Goal: Task Accomplishment & Management: Use online tool/utility

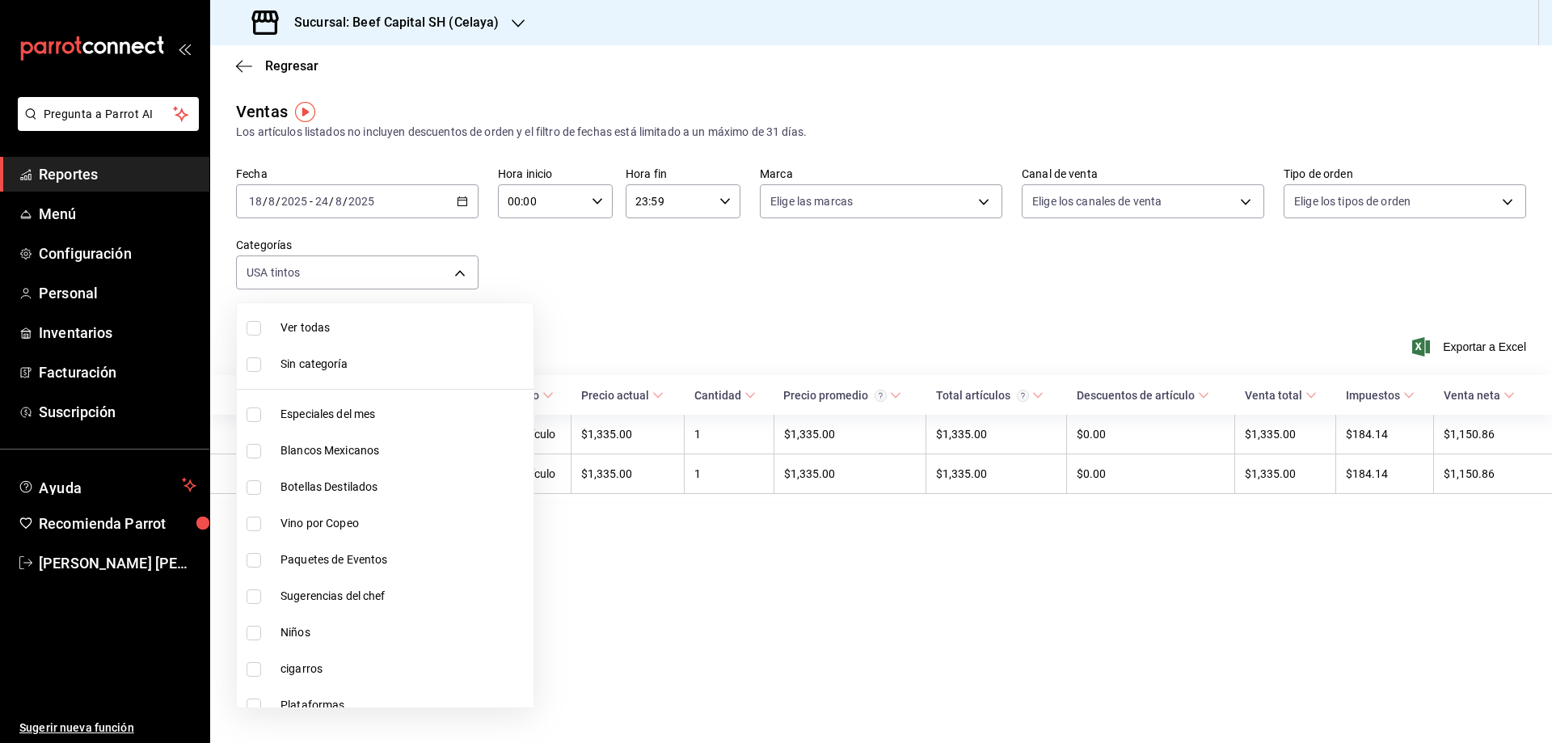
click at [65, 216] on div at bounding box center [776, 371] width 1552 height 743
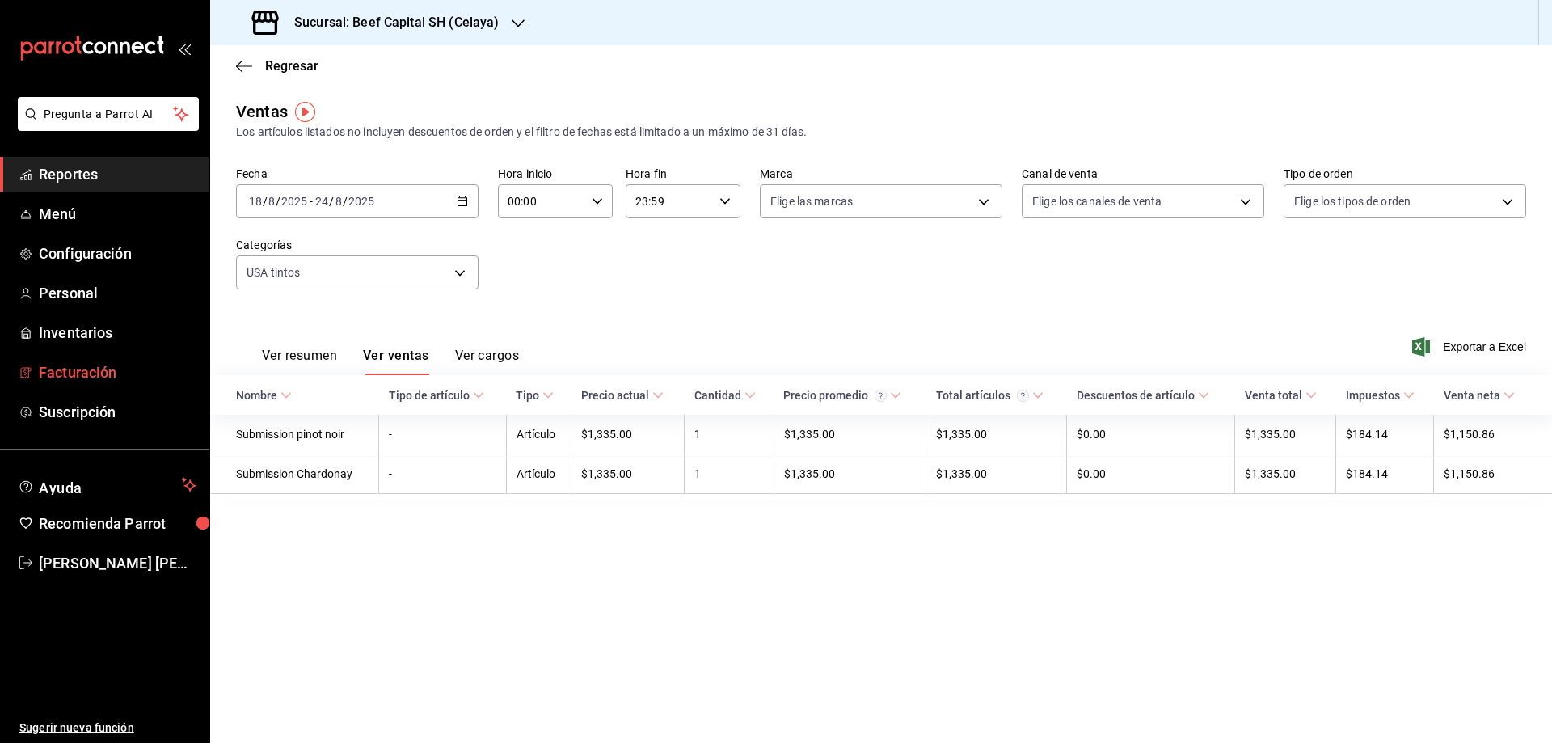
click at [98, 365] on span "Facturación" at bounding box center [118, 372] width 158 height 22
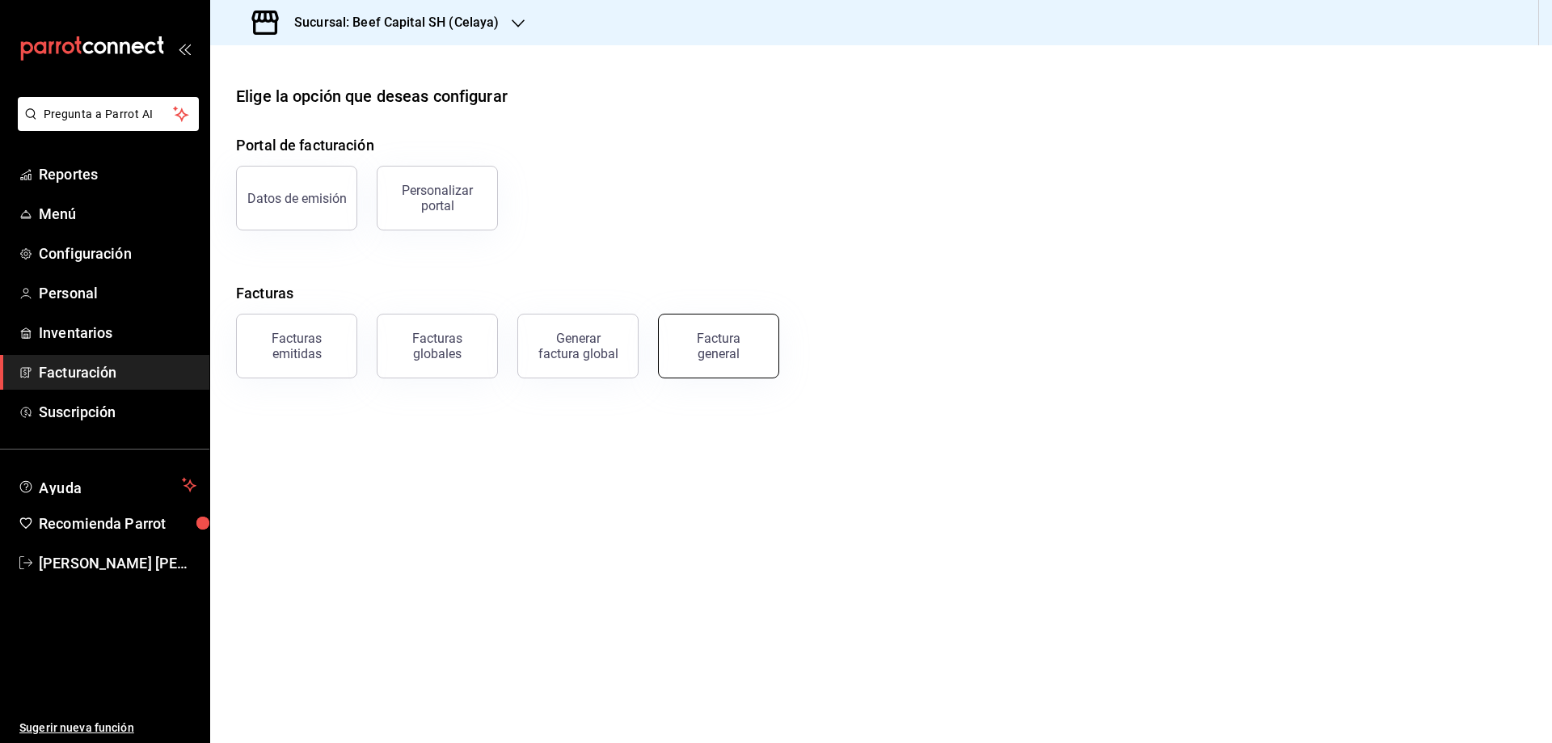
click at [695, 342] on div "Factura general" at bounding box center [718, 346] width 81 height 31
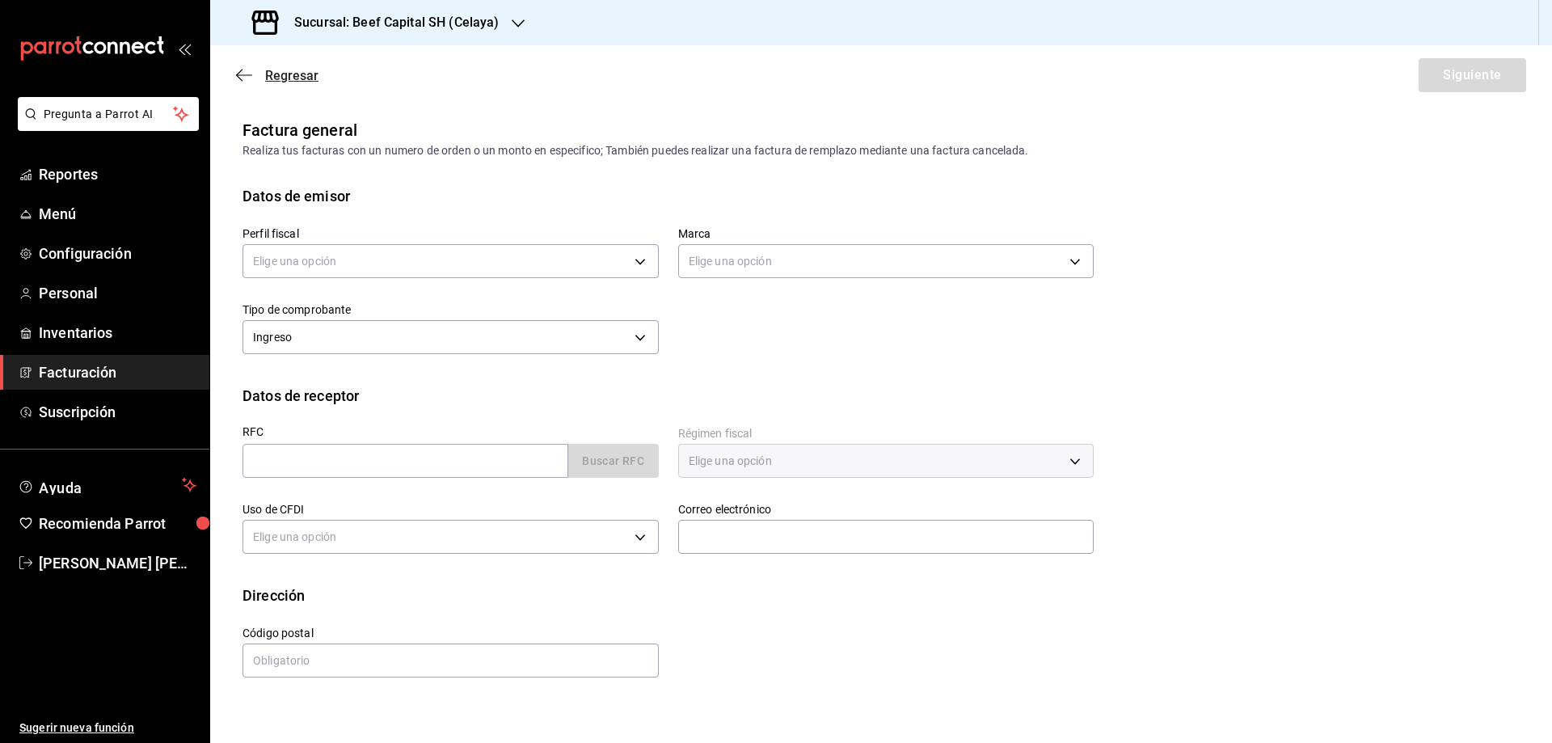
click at [251, 73] on icon "button" at bounding box center [244, 75] width 16 height 15
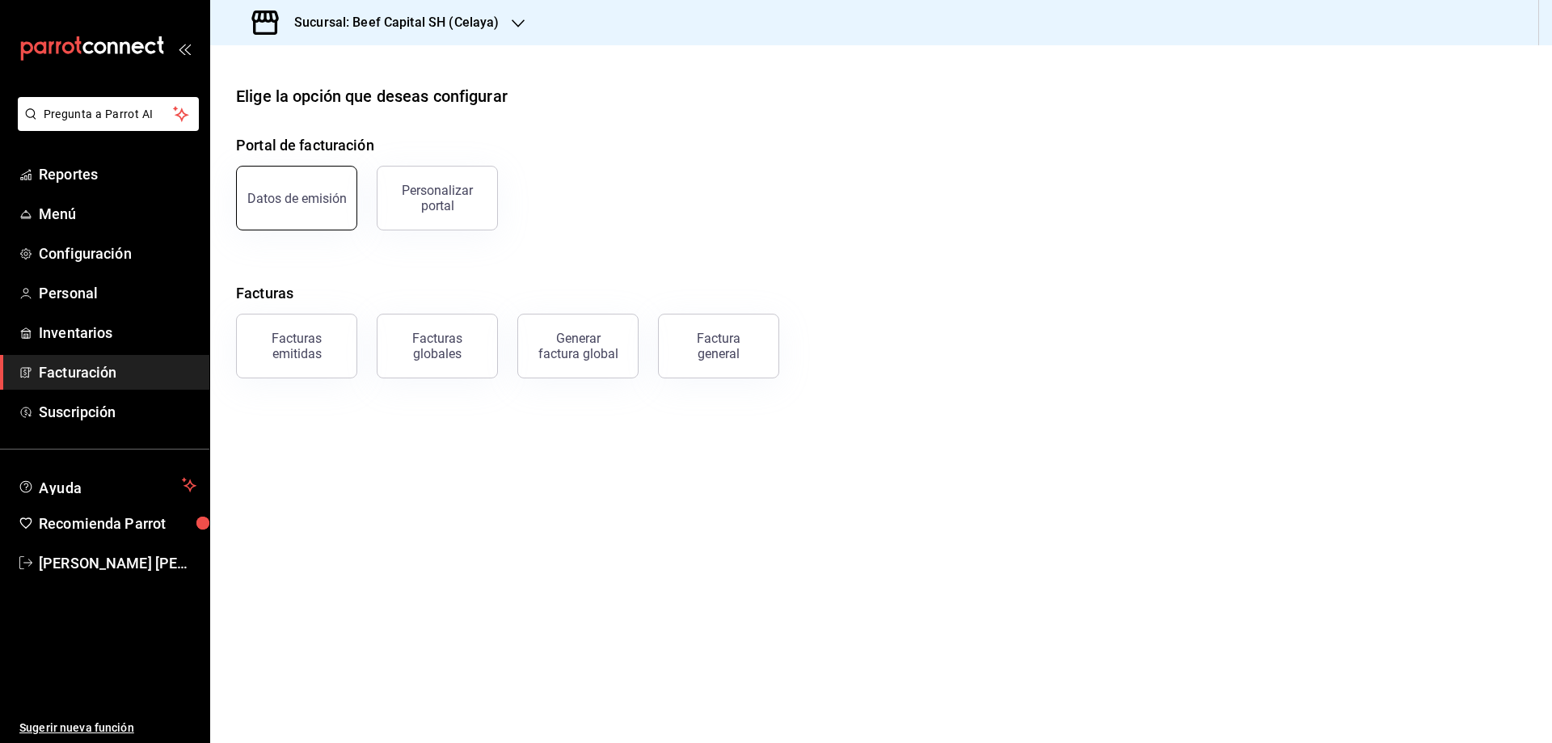
click at [264, 195] on div "Datos de emisión" at bounding box center [296, 198] width 99 height 15
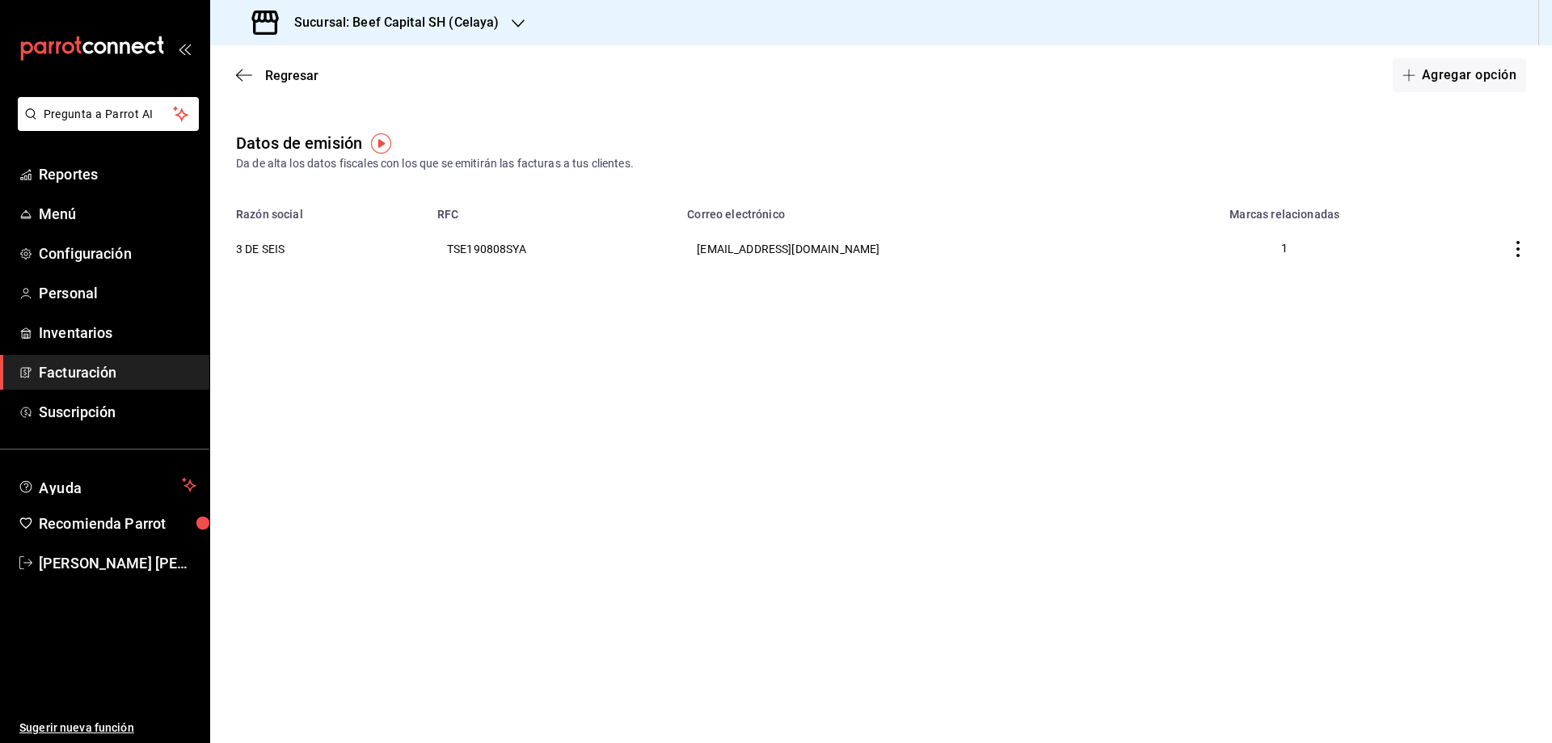
click at [234, 79] on div "Regresar Agregar opción" at bounding box center [881, 75] width 1342 height 60
click at [238, 77] on icon "button" at bounding box center [239, 76] width 6 height 12
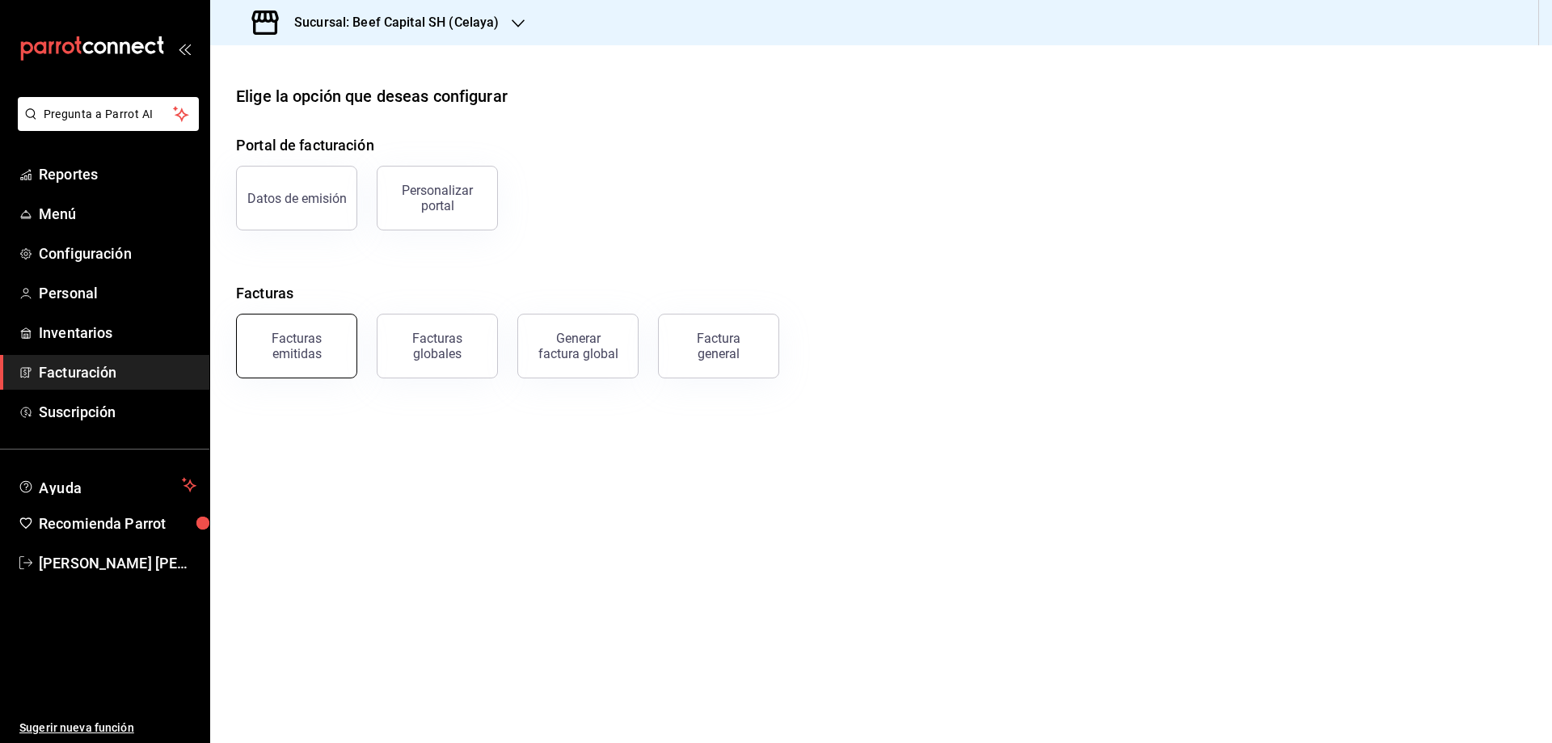
click at [281, 345] on div "Facturas emitidas" at bounding box center [297, 346] width 100 height 31
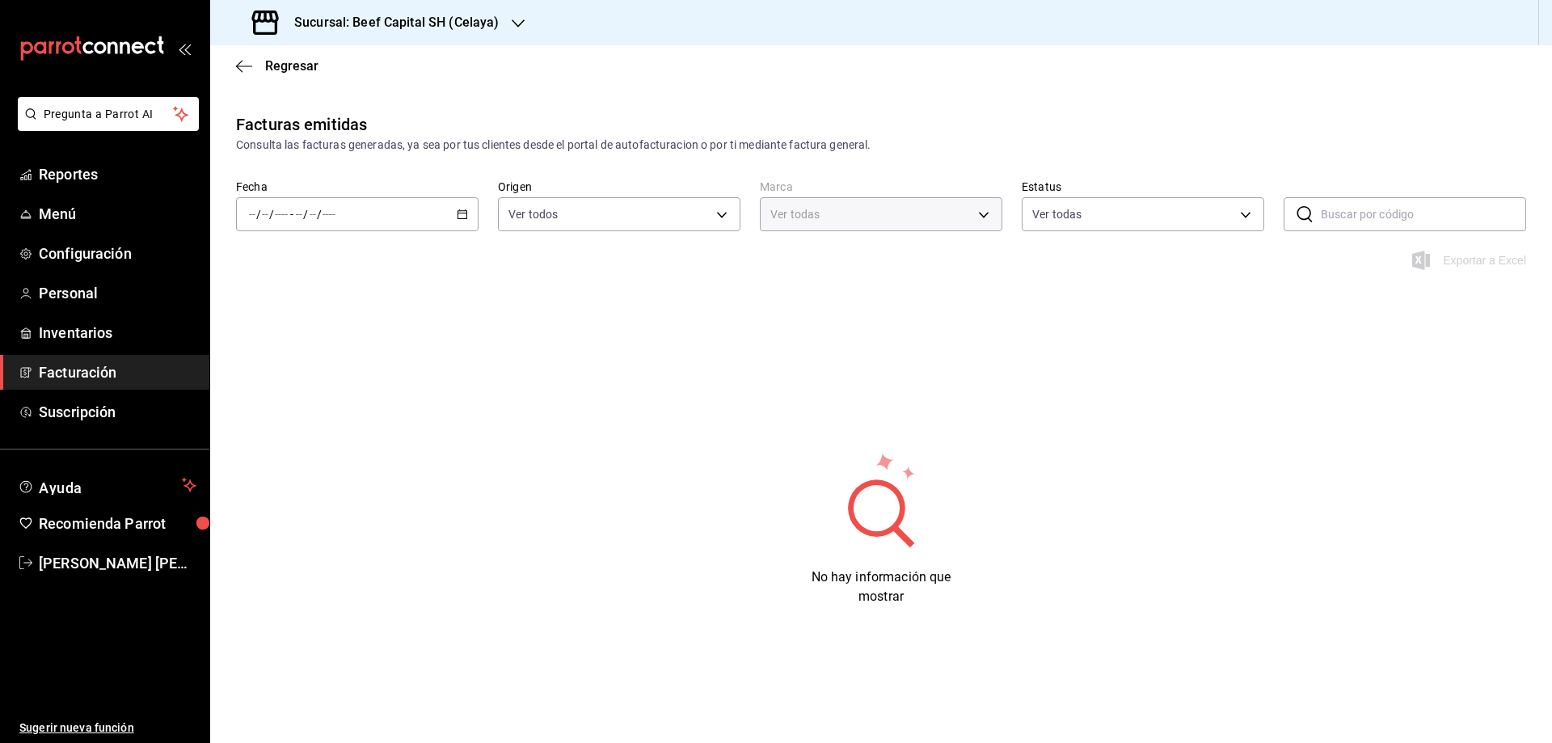
type input "e3bbe20f-edfc-40c7-bd32-db162cca2159"
click at [467, 203] on div "/ / - / /" at bounding box center [357, 214] width 243 height 34
click at [305, 441] on span "Rango de fechas" at bounding box center [312, 445] width 125 height 17
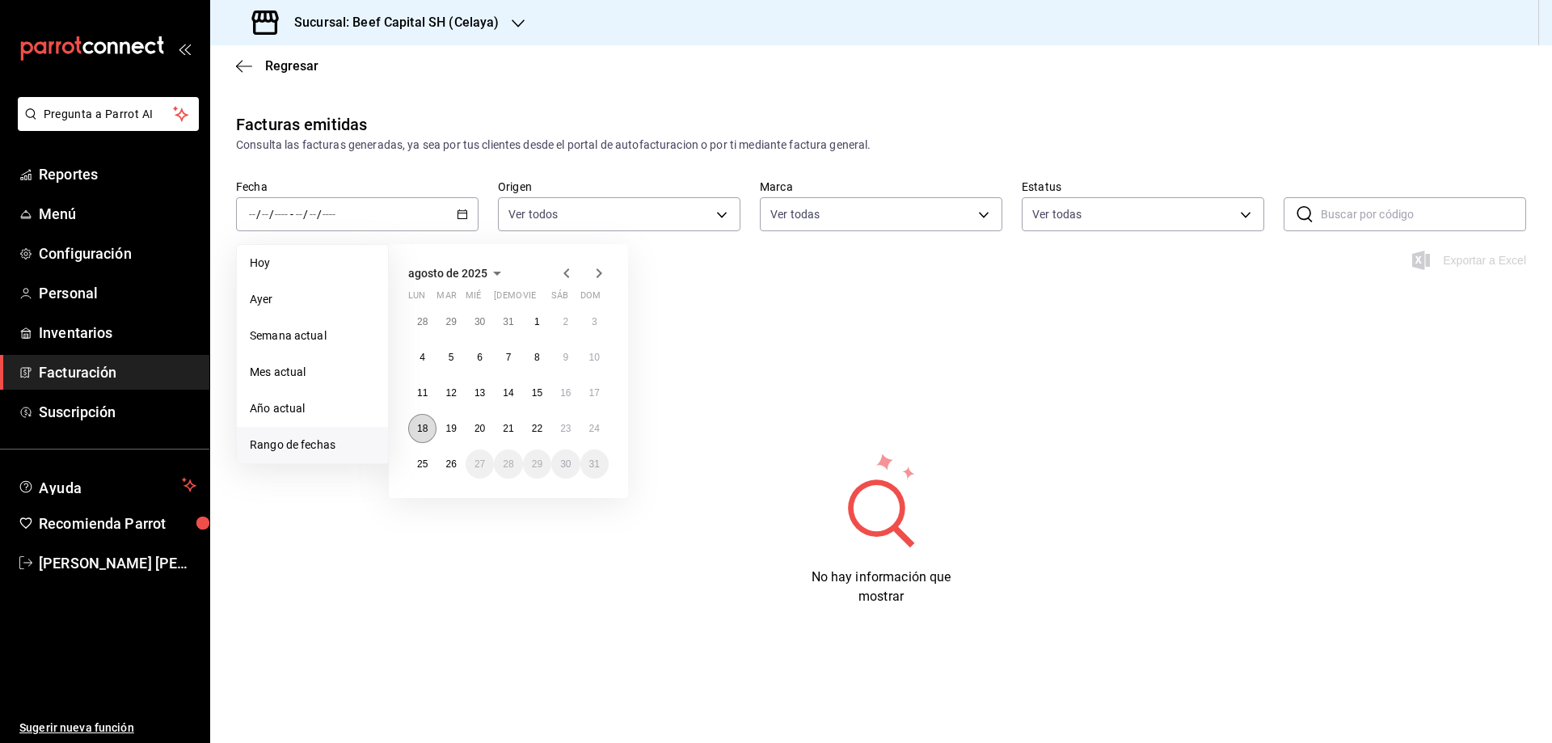
click at [429, 428] on button "18" at bounding box center [422, 428] width 28 height 29
click at [591, 430] on abbr "24" at bounding box center [594, 428] width 11 height 11
